Goal: Browse casually

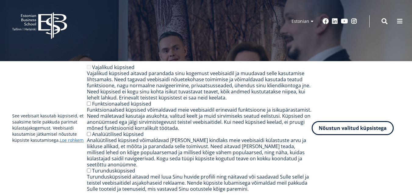
click at [206, 27] on div "EBS Logo Created with Sketch. Kasutaja konto menüü Admin Estonian Estonian Engl…" at bounding box center [206, 21] width 412 height 18
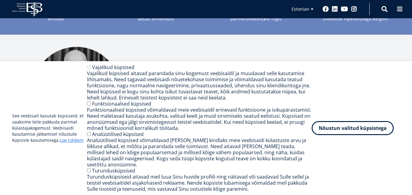
scroll to position [722, 0]
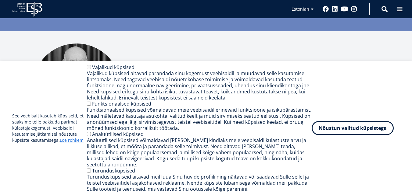
click at [124, 57] on div "Tagasihoidlikkus on voorus, aga [PERSON_NAME] selleta saab elus paremini läbi! …" at bounding box center [206, 88] width 372 height 88
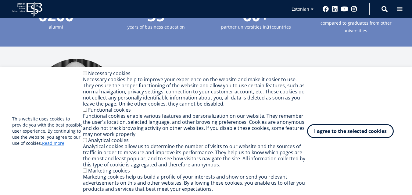
click at [272, 47] on div "Modesty is a virtue, but you can get by better in life without it! [PERSON_NAME…" at bounding box center [206, 103] width 412 height 113
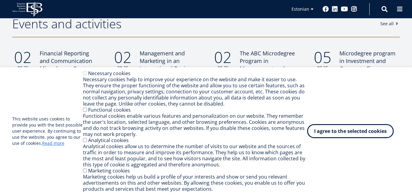
scroll to position [509, 0]
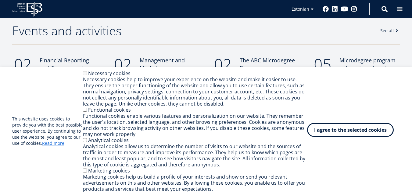
click at [351, 134] on button "I agree to the selected cookies" at bounding box center [350, 130] width 87 height 14
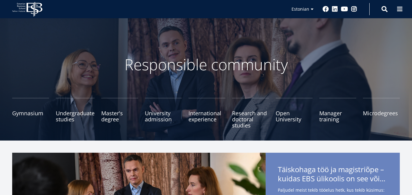
scroll to position [0, 0]
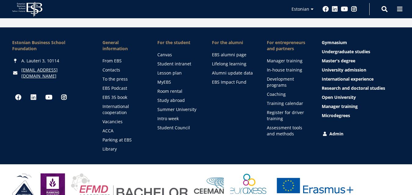
scroll to position [843, 0]
